Goal: Transaction & Acquisition: Subscribe to service/newsletter

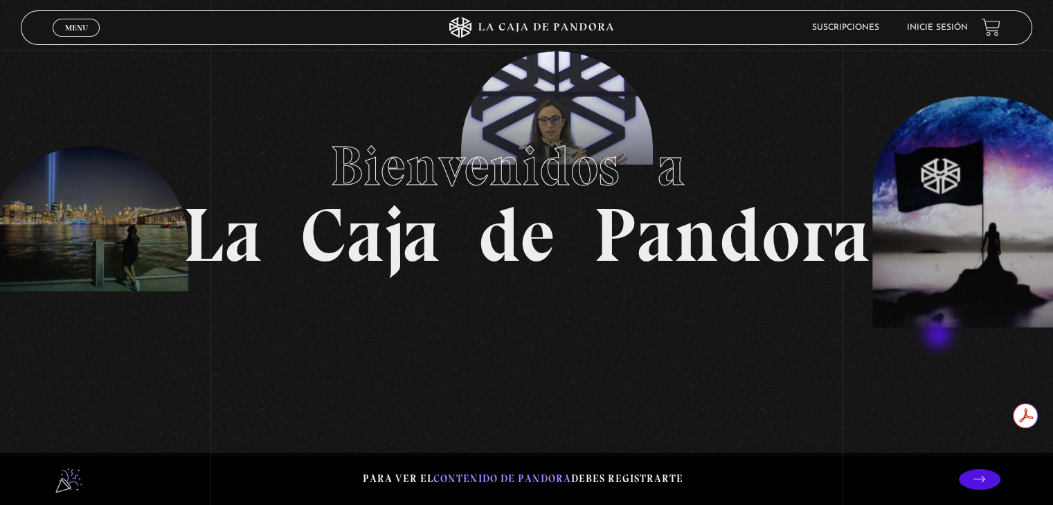
scroll to position [138, 0]
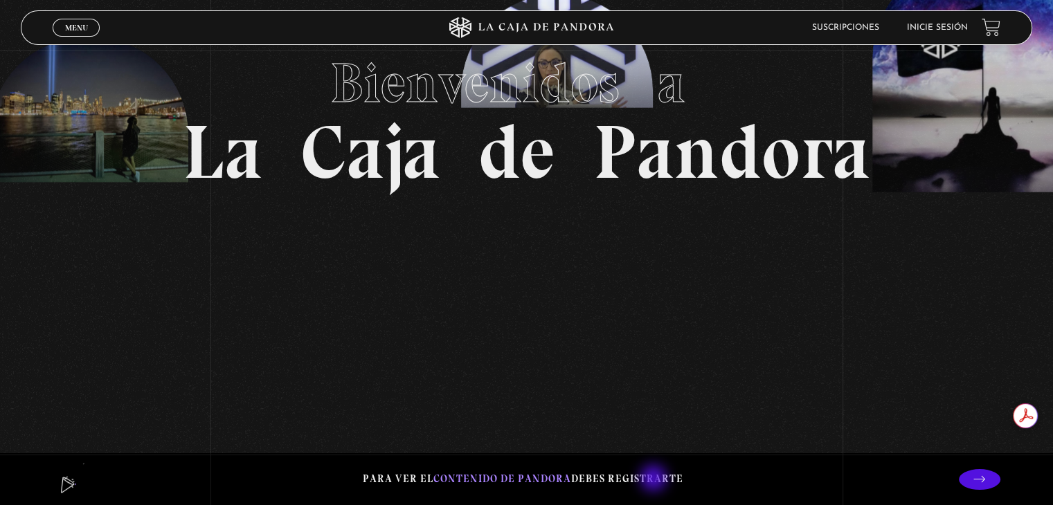
click at [655, 480] on p "Para ver el contenido de Pandora debes registrarte" at bounding box center [523, 479] width 320 height 19
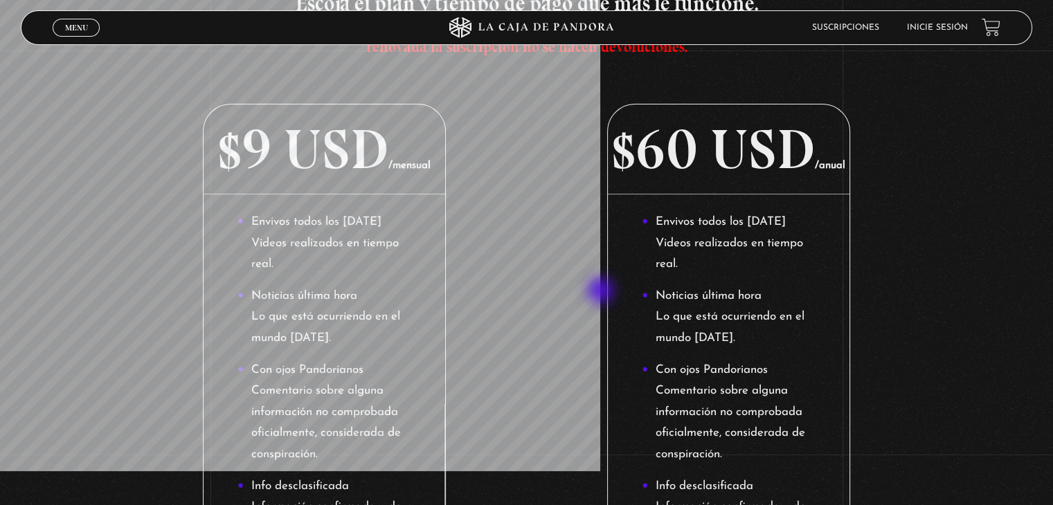
scroll to position [260, 0]
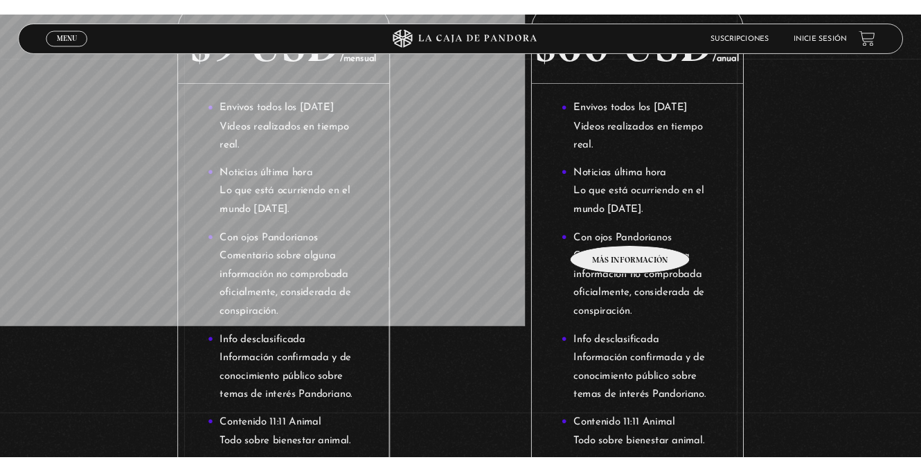
scroll to position [0, 0]
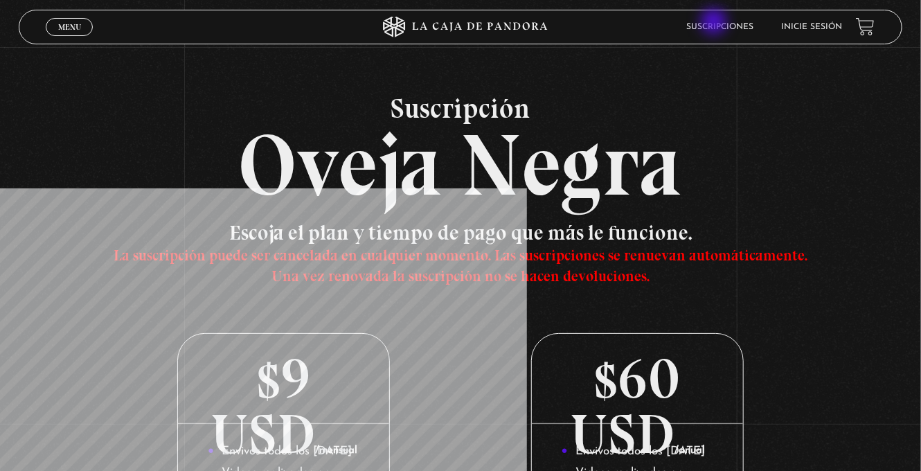
click at [715, 23] on link "Suscripciones" at bounding box center [719, 27] width 67 height 8
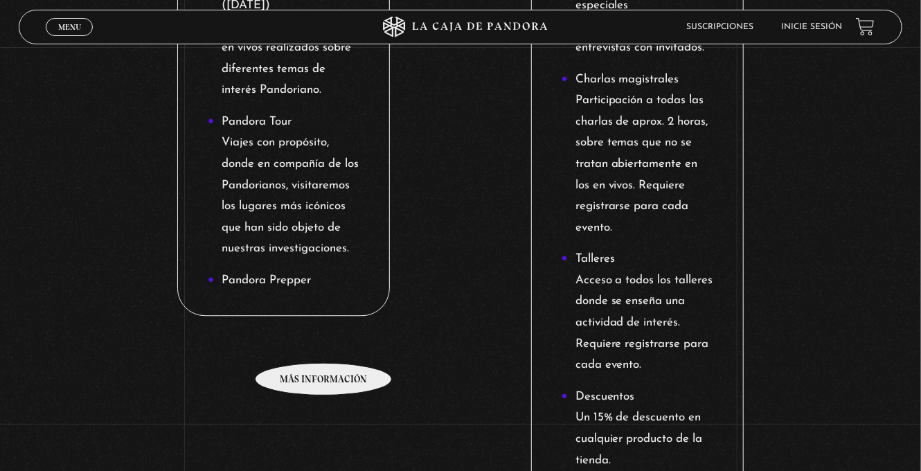
scroll to position [1523, 0]
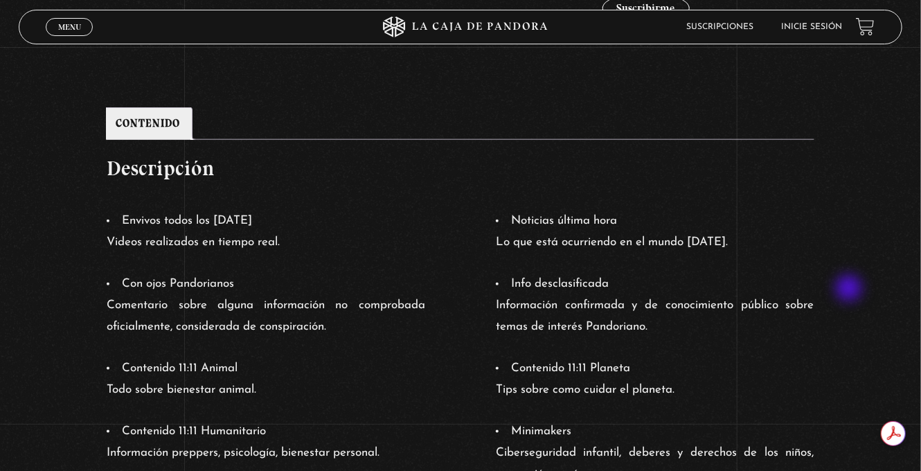
scroll to position [623, 0]
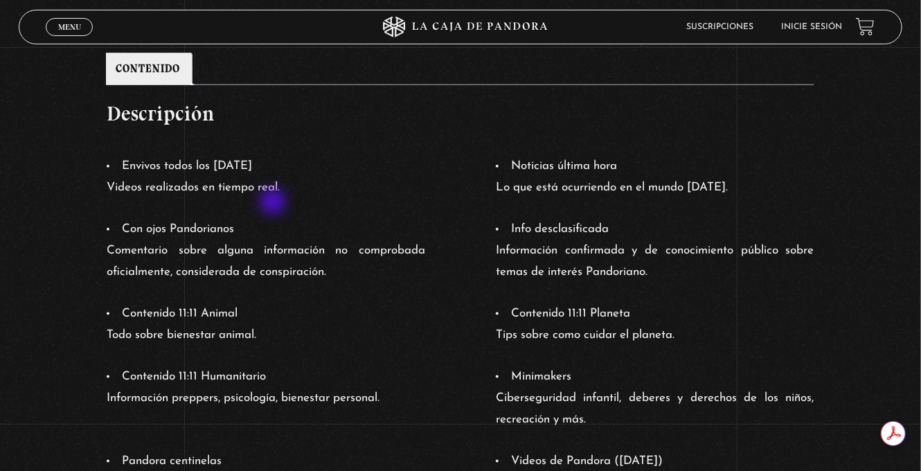
drag, startPoint x: 125, startPoint y: 158, endPoint x: 305, endPoint y: 203, distance: 185.5
click at [293, 203] on ul "Envivos todos los martes Videos realizados en tiempo real. Noticias última hora…" at bounding box center [460, 409] width 707 height 506
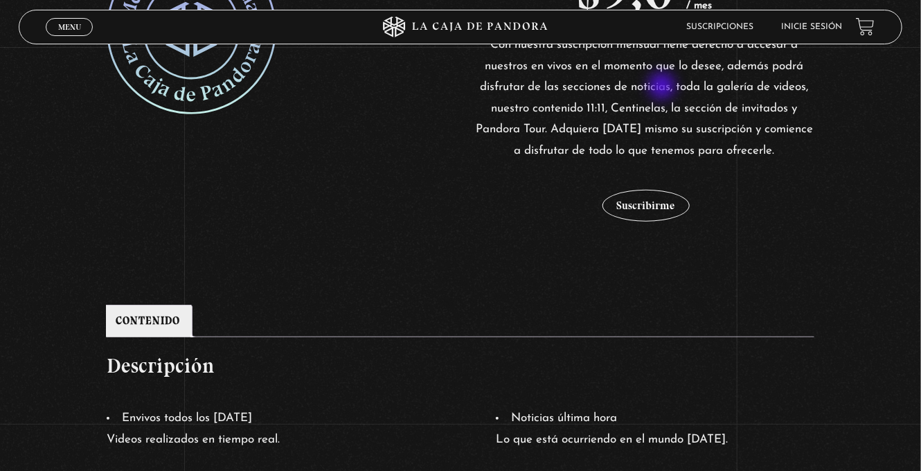
scroll to position [415, 0]
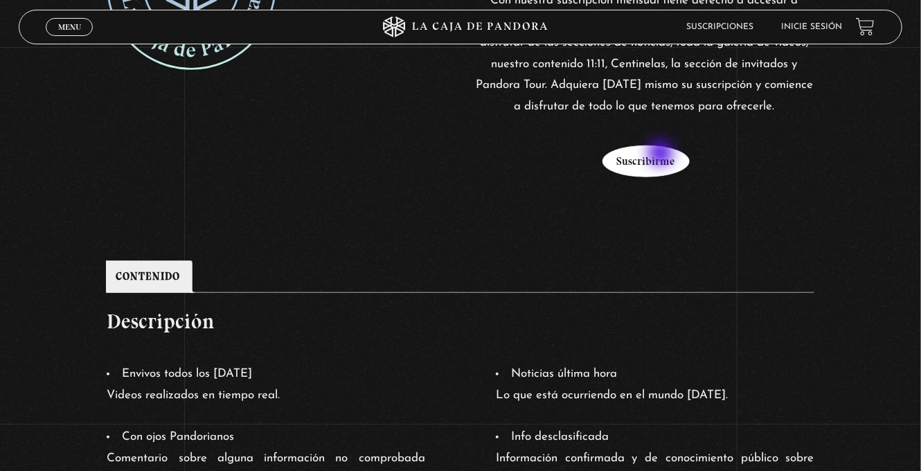
click at [661, 154] on button "Suscribirme" at bounding box center [645, 161] width 87 height 32
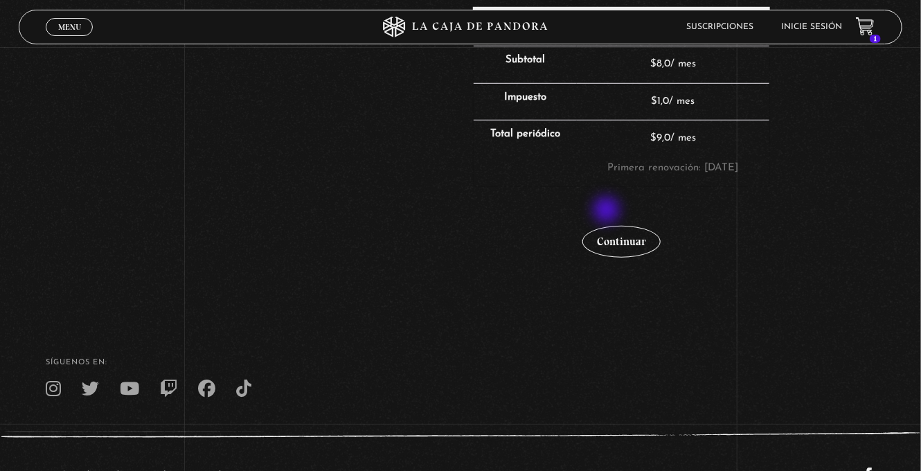
scroll to position [498, 0]
